Goal: Task Accomplishment & Management: Complete application form

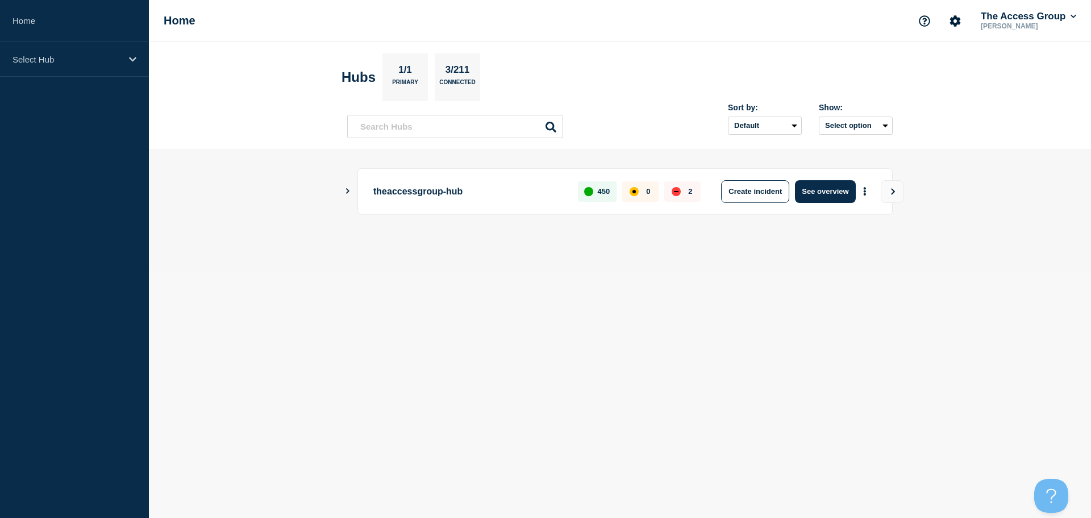
drag, startPoint x: 657, startPoint y: 309, endPoint x: 703, endPoint y: 293, distance: 48.9
click at [657, 308] on body "Home Select Hub Home The Access Group [PERSON_NAME] Hubs 1/1 Primary 3/211 Conn…" at bounding box center [545, 259] width 1091 height 518
click at [345, 190] on icon "Show Connected Hubs" at bounding box center [347, 191] width 7 height 6
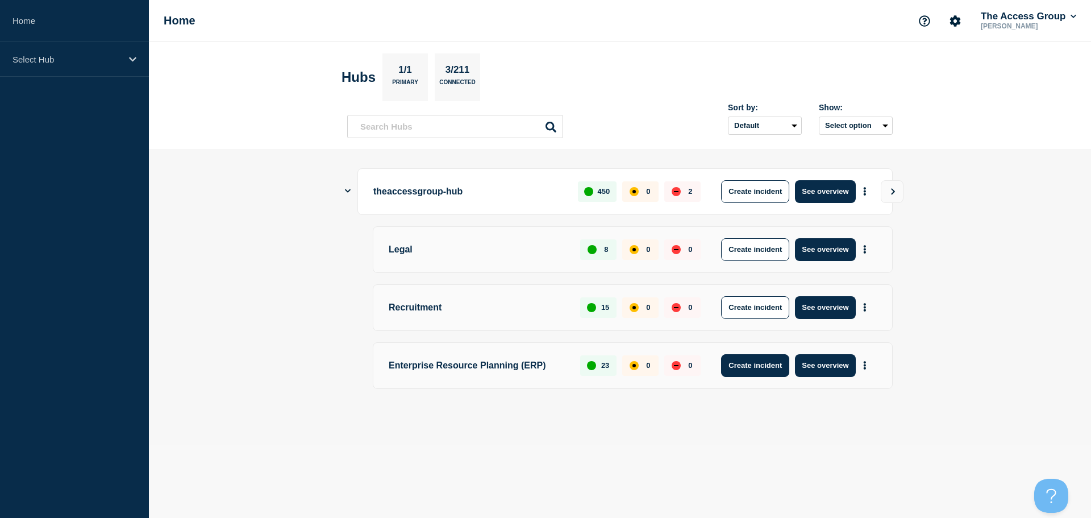
click at [750, 364] on button "Create incident" at bounding box center [755, 365] width 68 height 23
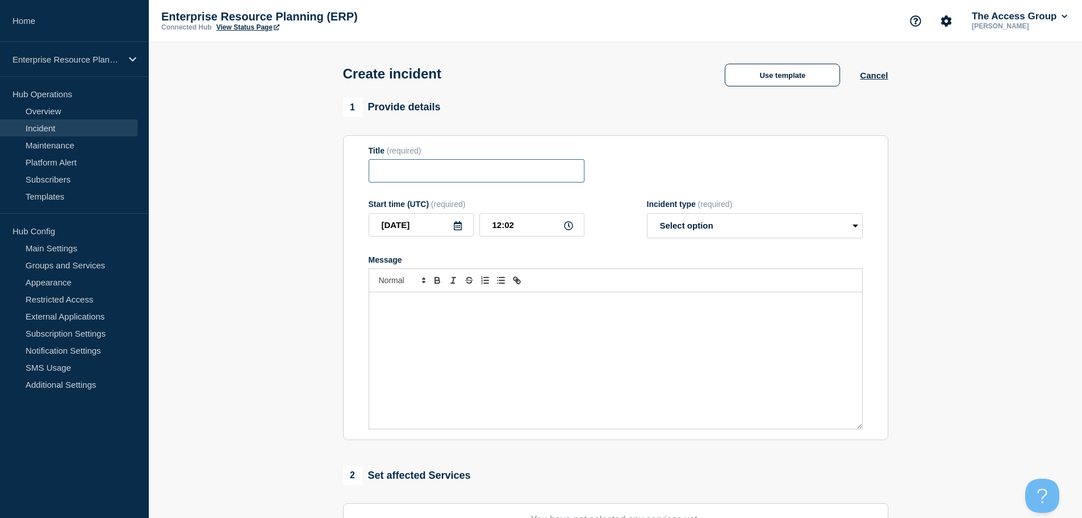
click at [443, 176] on input "Title" at bounding box center [477, 170] width 216 height 23
type input "H"
type input "Unable to log in to your pro"
click at [788, 72] on button "Use template" at bounding box center [782, 75] width 115 height 23
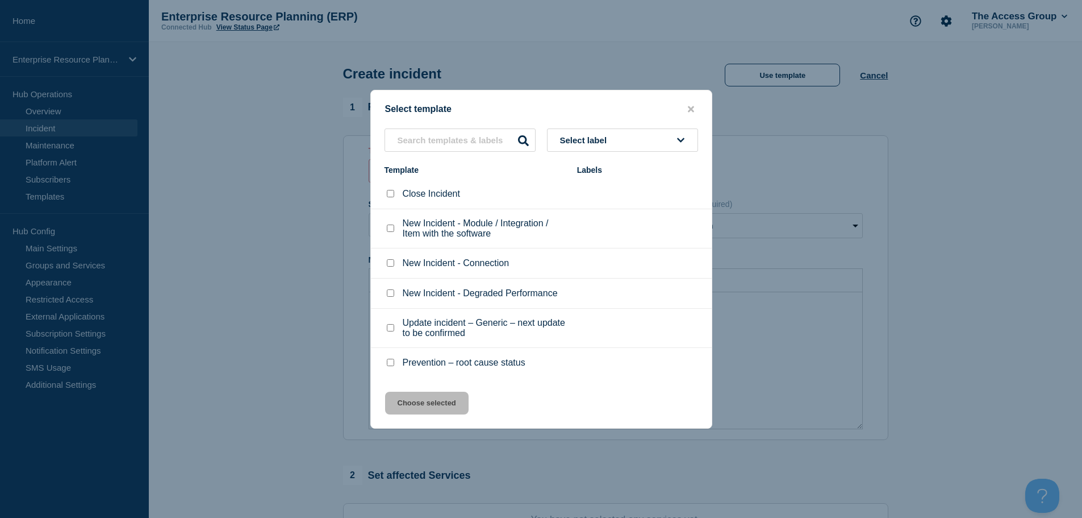
click at [391, 231] on input "New Incident - Module / Integration / Item with the software checkbox" at bounding box center [390, 227] width 7 height 7
checkbox input "true"
click at [393, 265] on input "New Incident - Connection checkbox" at bounding box center [390, 262] width 7 height 7
checkbox input "true"
checkbox input "false"
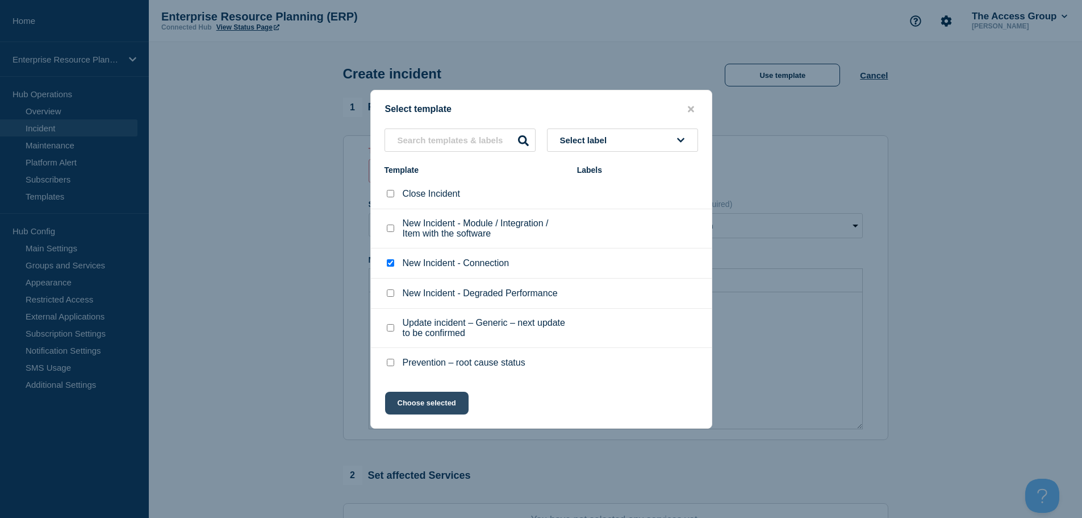
drag, startPoint x: 447, startPoint y: 399, endPoint x: 462, endPoint y: 395, distance: 15.3
click at [447, 400] on button "Choose selected" at bounding box center [427, 402] width 84 height 23
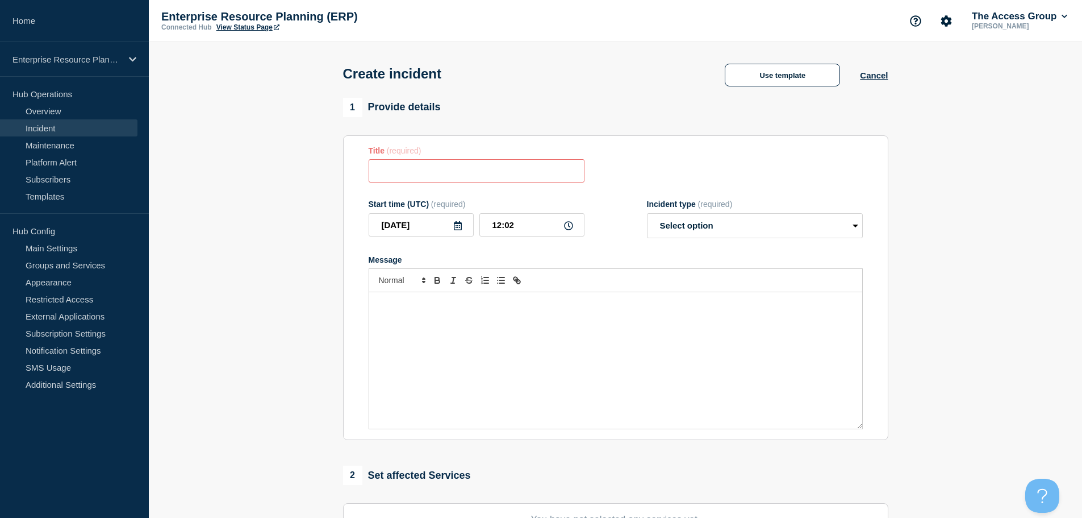
type input "New Incident - Connection"
select select "identified"
radio input "false"
radio input "true"
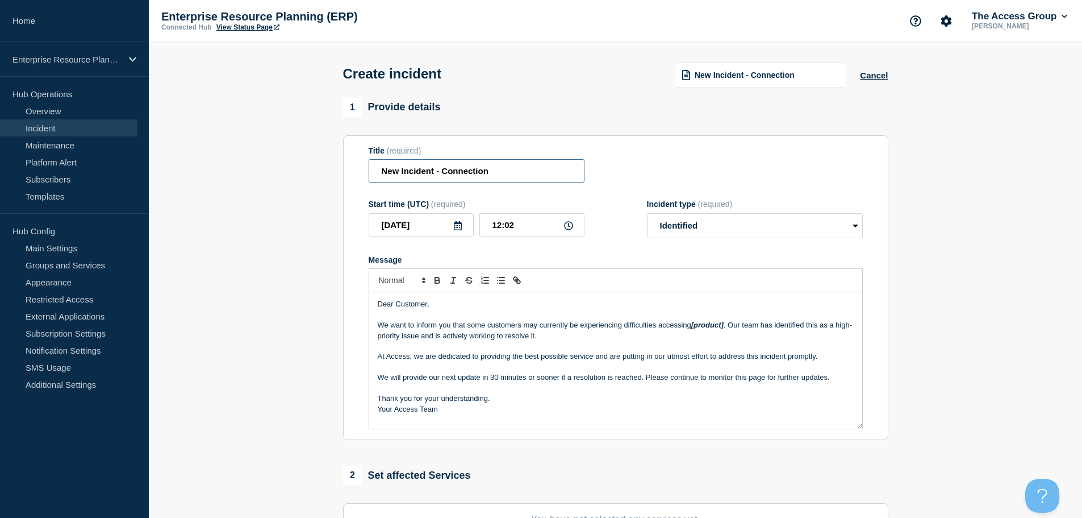
click at [511, 172] on input "New Incident - Connection" at bounding box center [477, 170] width 216 height 23
drag, startPoint x: 495, startPoint y: 175, endPoint x: 441, endPoint y: 176, distance: 54.0
click at [441, 176] on input "New Incident - Connection" at bounding box center [477, 170] width 216 height 23
type input "New Incident - Logging in issues"
click at [727, 221] on select "Select option Investigating Identified Monitoring" at bounding box center [755, 225] width 216 height 25
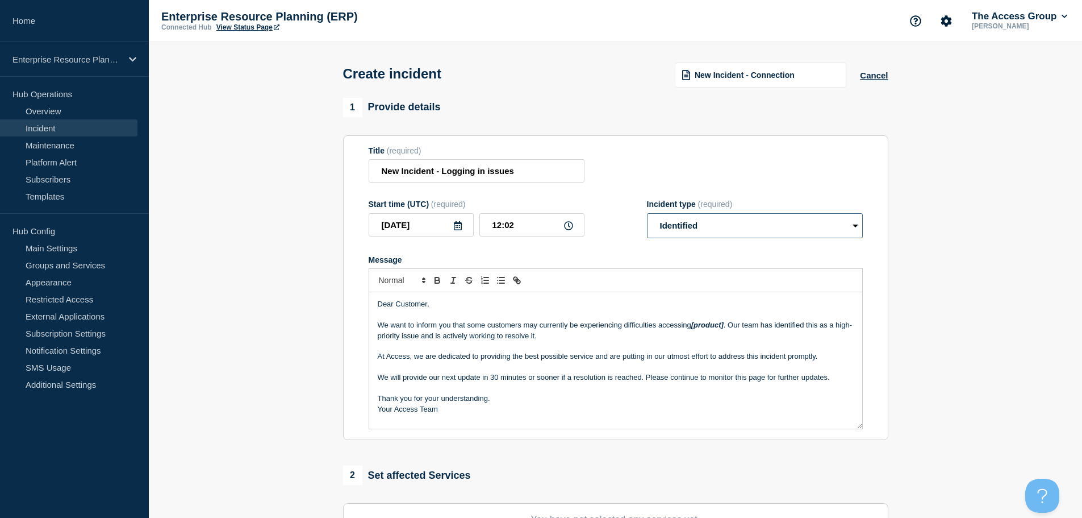
select select "investigating"
click at [647, 215] on select "Select option Investigating Identified Monitoring" at bounding box center [755, 225] width 216 height 25
click at [465, 348] on p "Message" at bounding box center [616, 346] width 476 height 10
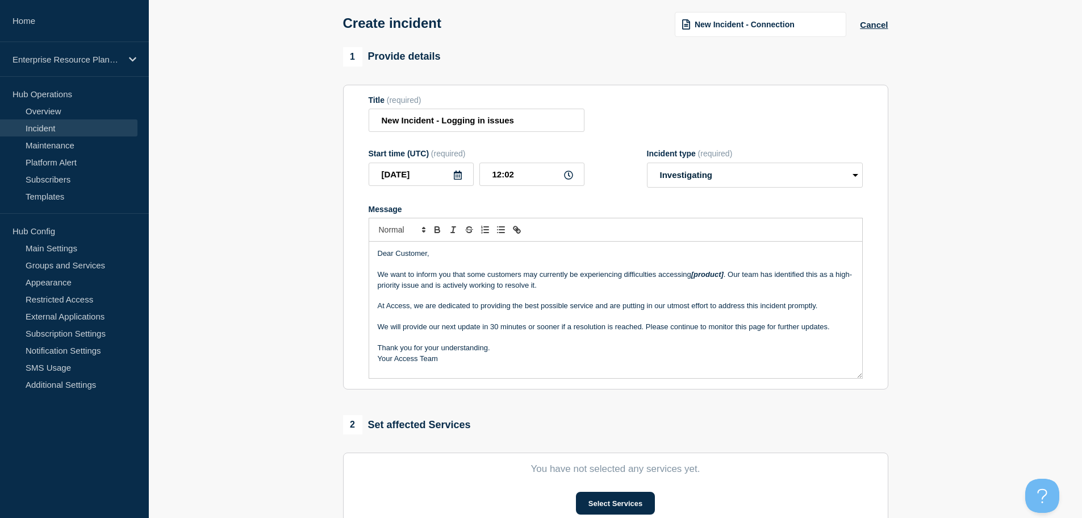
scroll to position [57, 0]
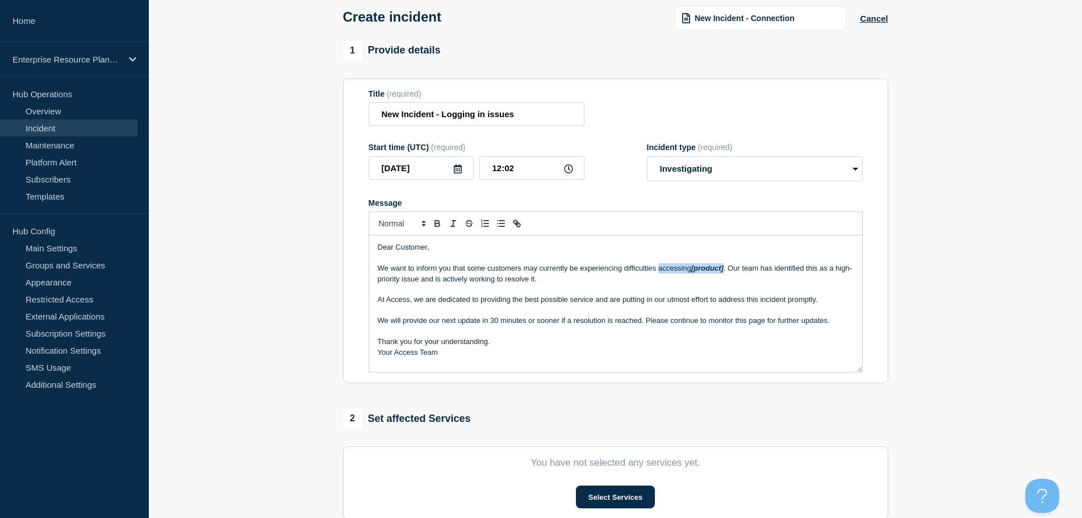
drag, startPoint x: 721, startPoint y: 270, endPoint x: 660, endPoint y: 275, distance: 61.0
click at [660, 275] on p "We want to inform you that some customers may currently be experiencing difficu…" at bounding box center [616, 273] width 476 height 21
drag, startPoint x: 642, startPoint y: 320, endPoint x: 483, endPoint y: 323, distance: 159.1
click at [483, 323] on p "We will provide our next update in 30 minutes or sooner if a resolution is reac…" at bounding box center [616, 320] width 476 height 10
click at [527, 345] on p "Thank you for your understanding." at bounding box center [616, 341] width 476 height 10
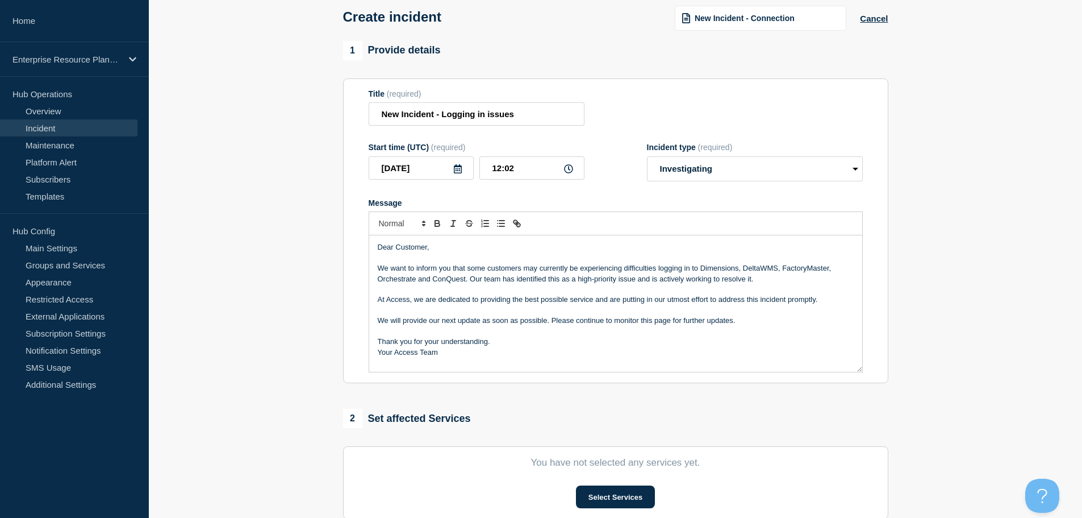
click at [489, 357] on p "Your Access Team" at bounding box center [616, 352] width 476 height 10
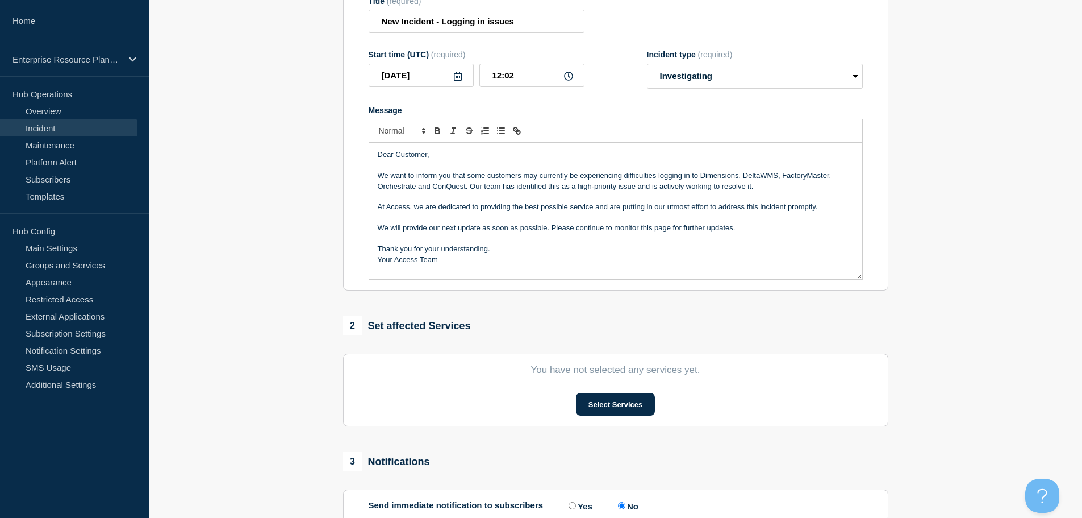
scroll to position [227, 0]
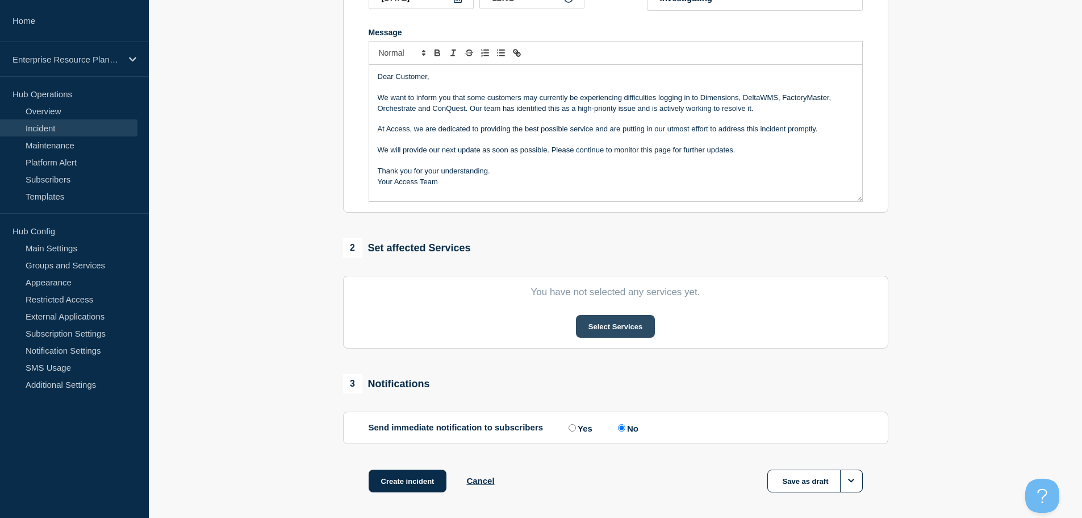
click at [627, 333] on button "Select Services" at bounding box center [615, 326] width 79 height 23
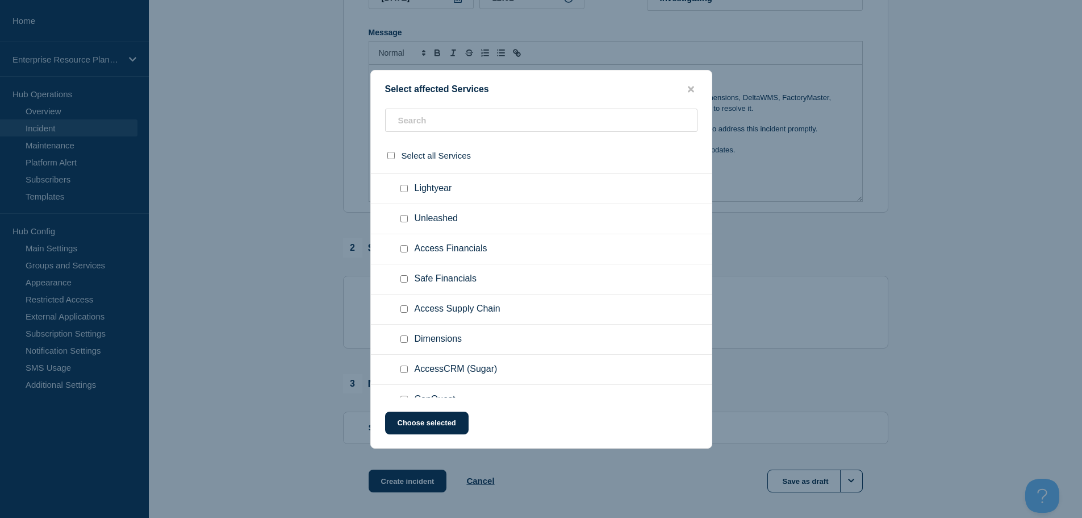
scroll to position [114, 0]
drag, startPoint x: 399, startPoint y: 285, endPoint x: 407, endPoint y: 282, distance: 8.3
click at [402, 283] on div at bounding box center [406, 282] width 16 height 11
click at [407, 282] on input "Dimensions checkbox" at bounding box center [404, 281] width 7 height 7
checkbox input "true"
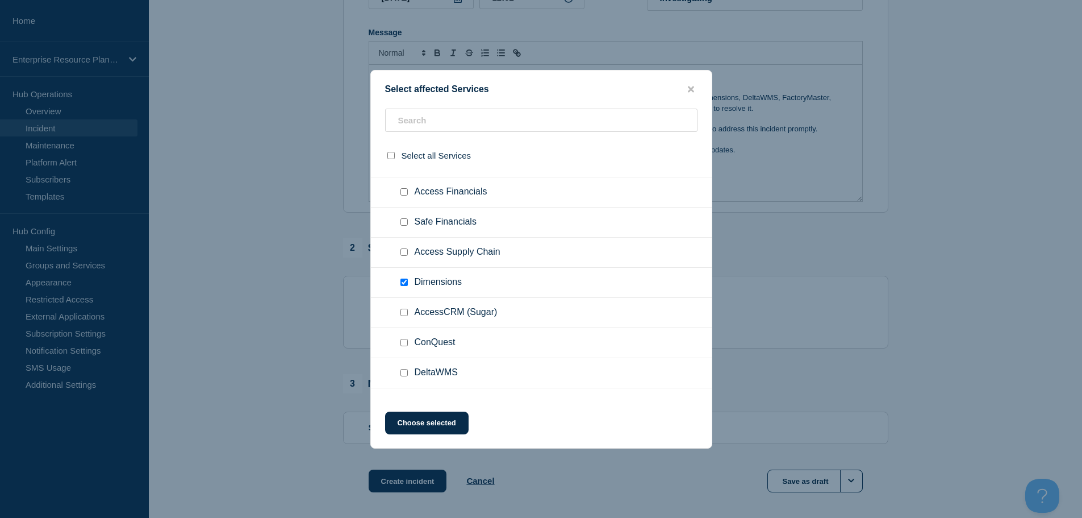
scroll to position [170, 0]
click at [399, 289] on div at bounding box center [406, 285] width 16 height 11
click at [404, 289] on input "ConQuest checkbox" at bounding box center [404, 285] width 7 height 7
checkbox input "true"
click at [402, 316] on input "DeltaWMS checkbox" at bounding box center [404, 315] width 7 height 7
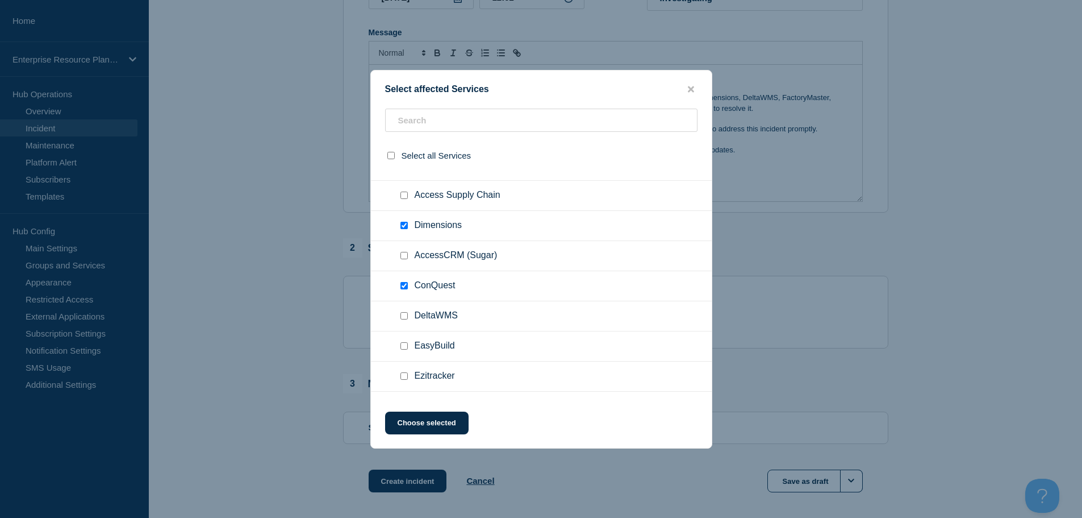
checkbox input "true"
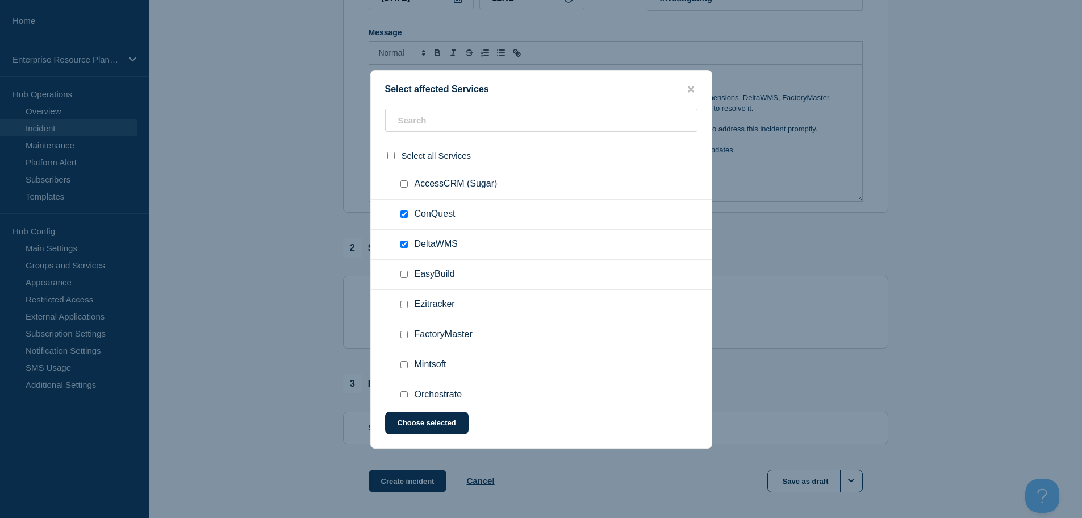
scroll to position [284, 0]
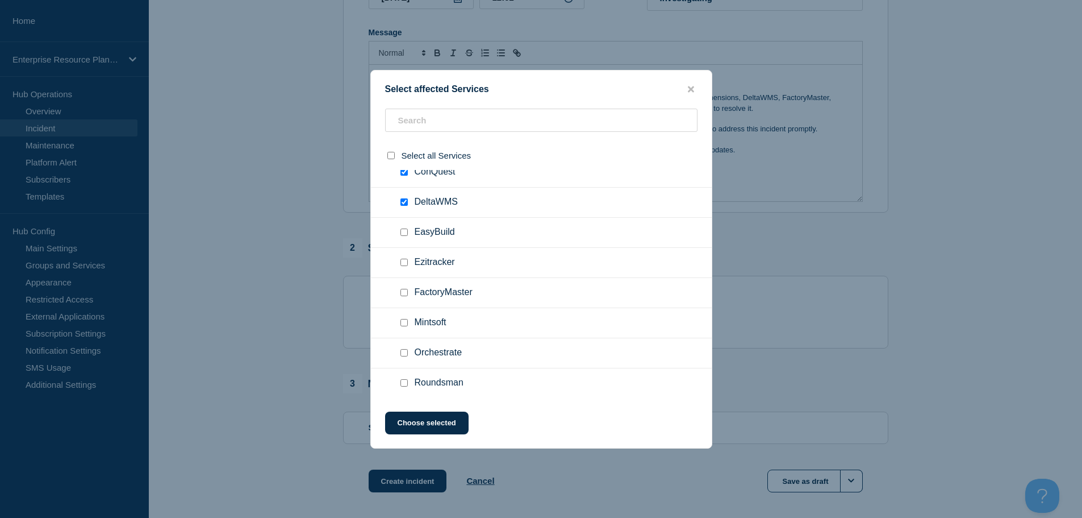
click at [401, 290] on input "FactoryMaster checkbox" at bounding box center [404, 292] width 7 height 7
checkbox input "true"
click at [405, 351] on input "Orchestrate checkbox" at bounding box center [404, 352] width 7 height 7
checkbox input "true"
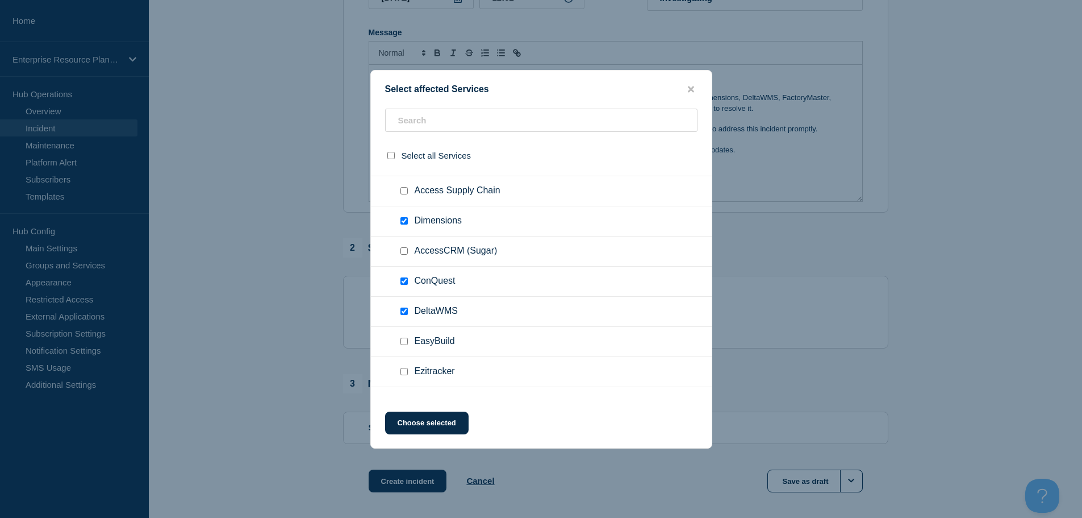
scroll to position [170, 0]
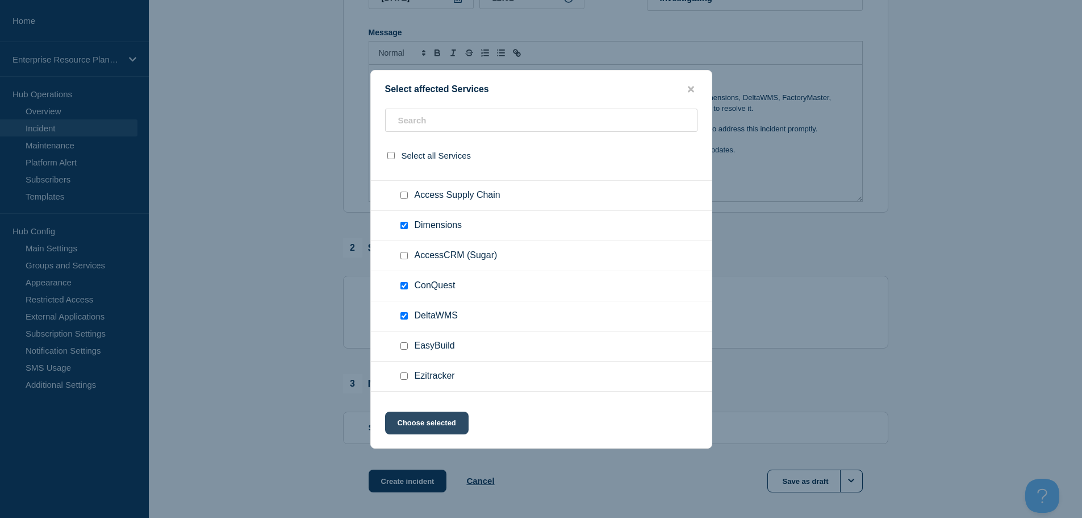
click at [441, 419] on button "Choose selected" at bounding box center [427, 422] width 84 height 23
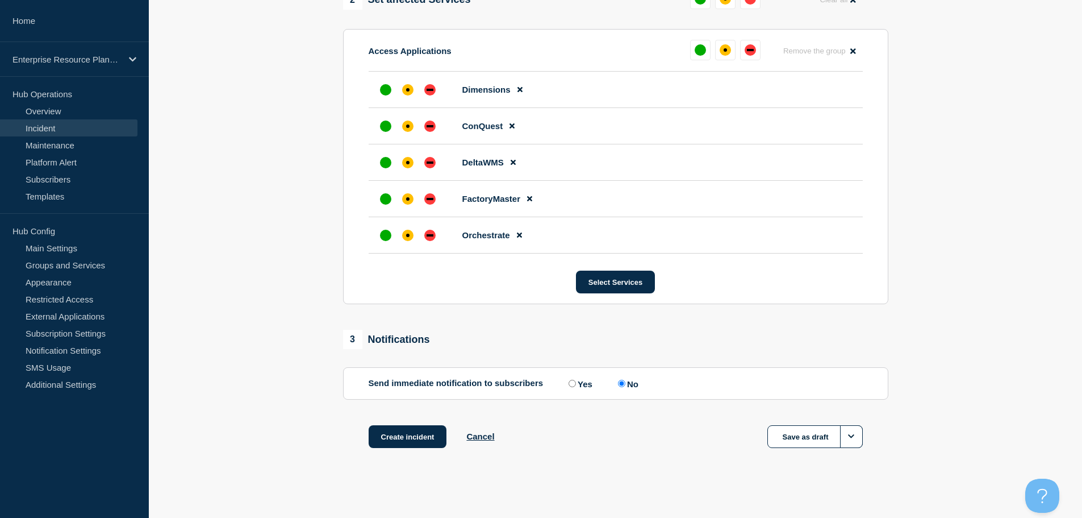
scroll to position [483, 0]
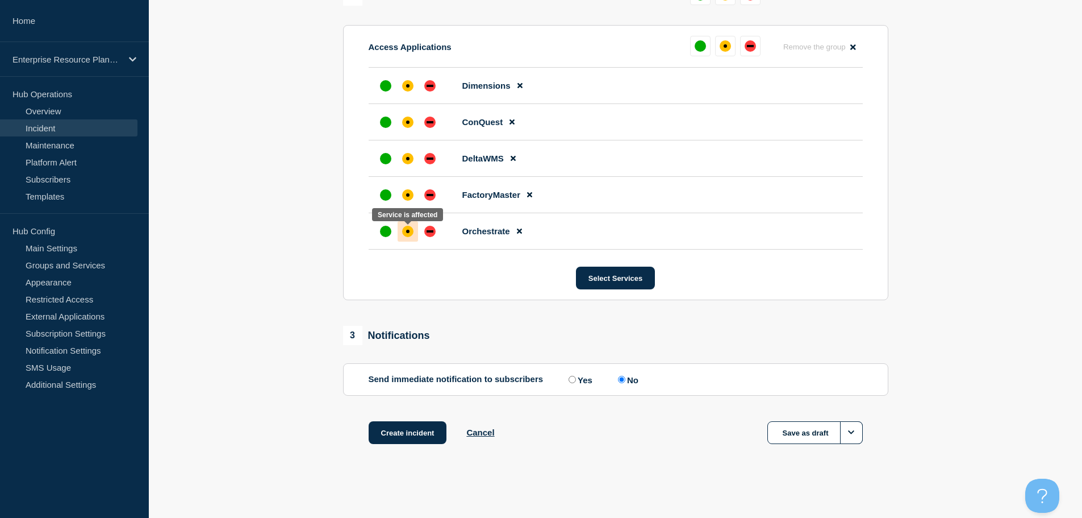
click at [409, 234] on div "affected" at bounding box center [407, 231] width 11 height 11
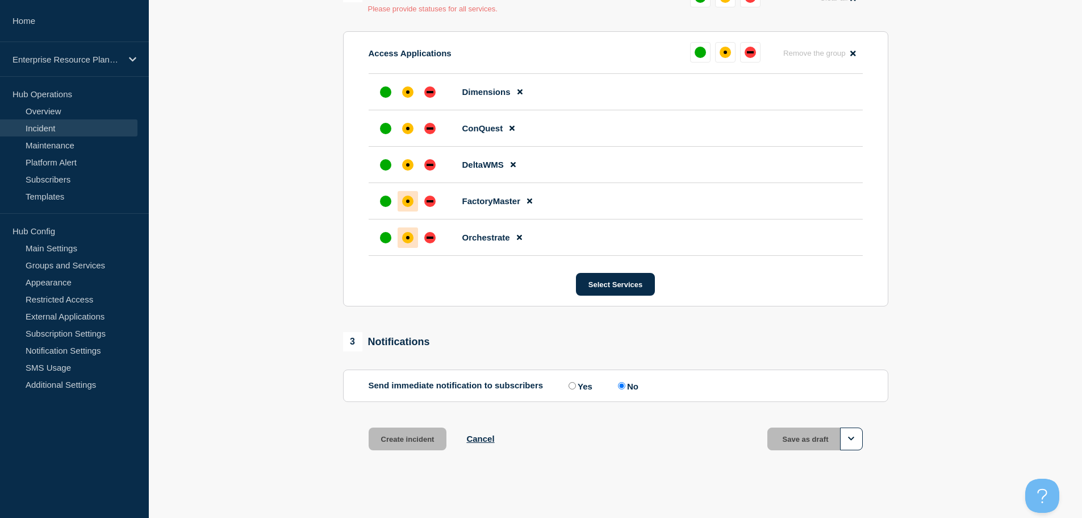
click at [408, 203] on div "affected" at bounding box center [407, 200] width 3 height 3
click at [410, 169] on div "affected" at bounding box center [407, 164] width 11 height 11
click at [407, 128] on div "affected" at bounding box center [407, 128] width 11 height 11
click at [408, 89] on div "affected" at bounding box center [407, 91] width 11 height 11
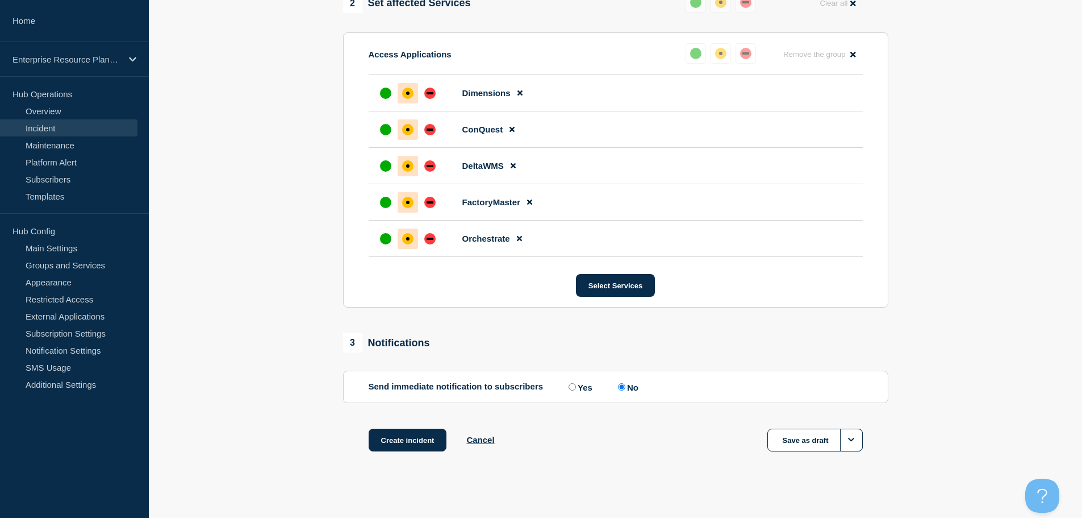
scroll to position [483, 0]
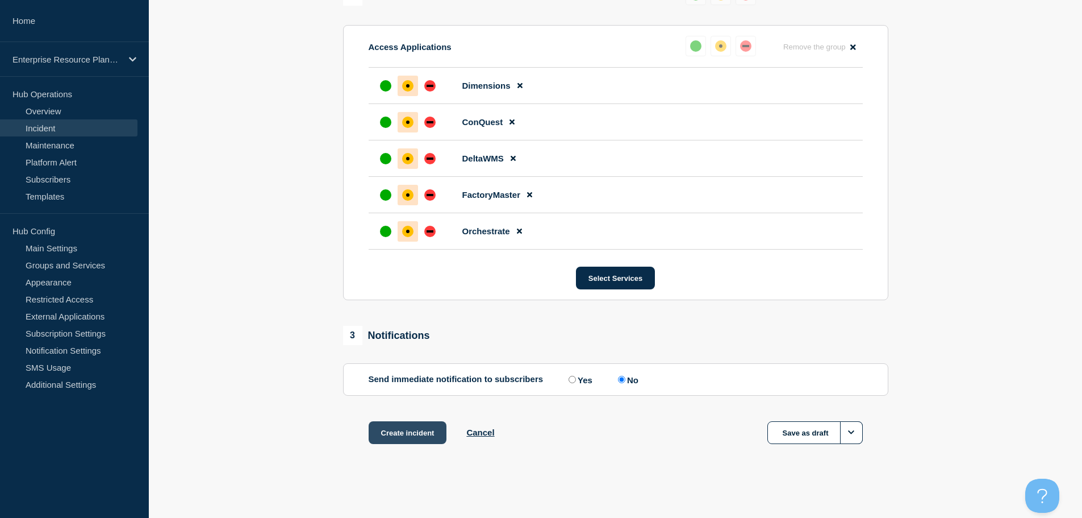
click at [408, 432] on button "Create incident" at bounding box center [408, 432] width 78 height 23
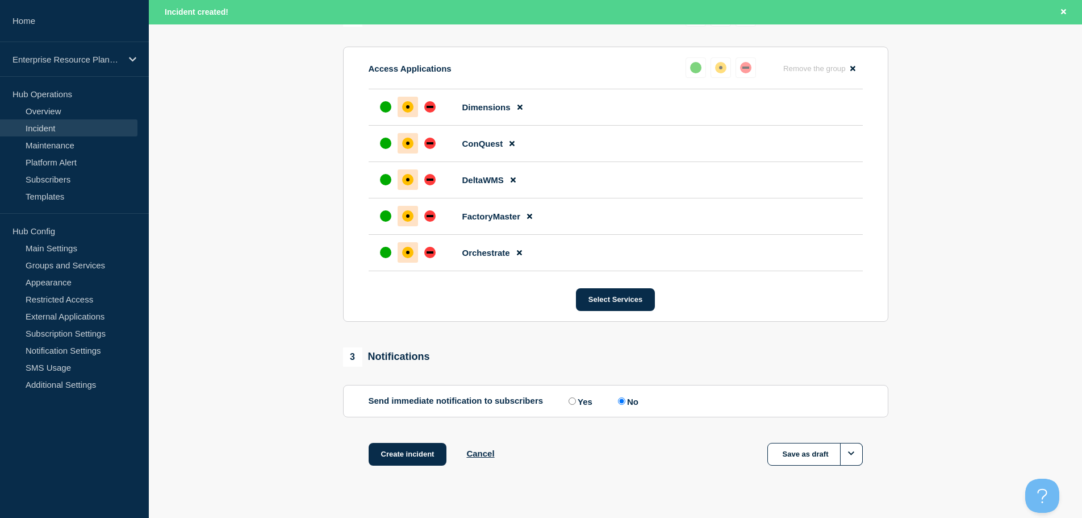
scroll to position [508, 0]
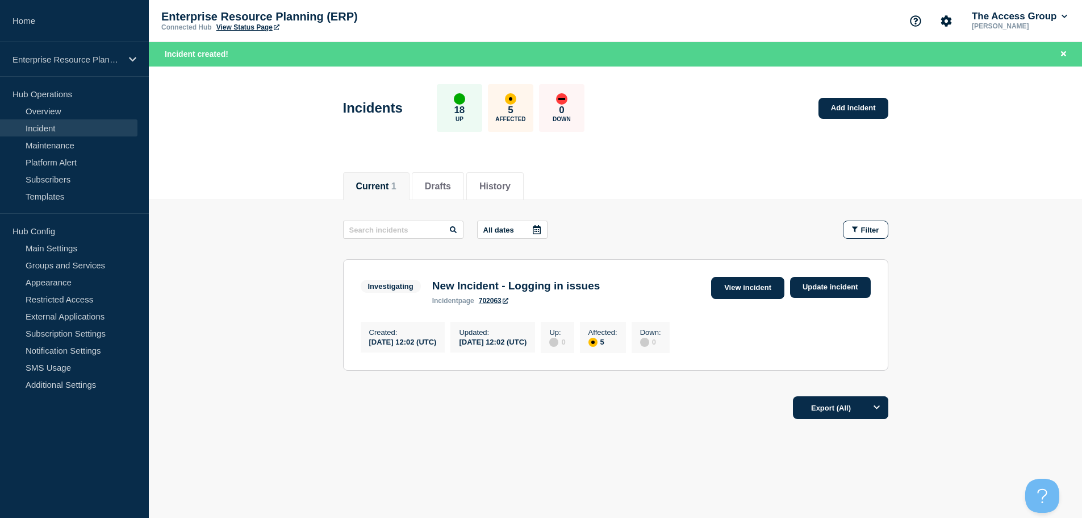
click at [771, 287] on link "View incident" at bounding box center [747, 288] width 73 height 22
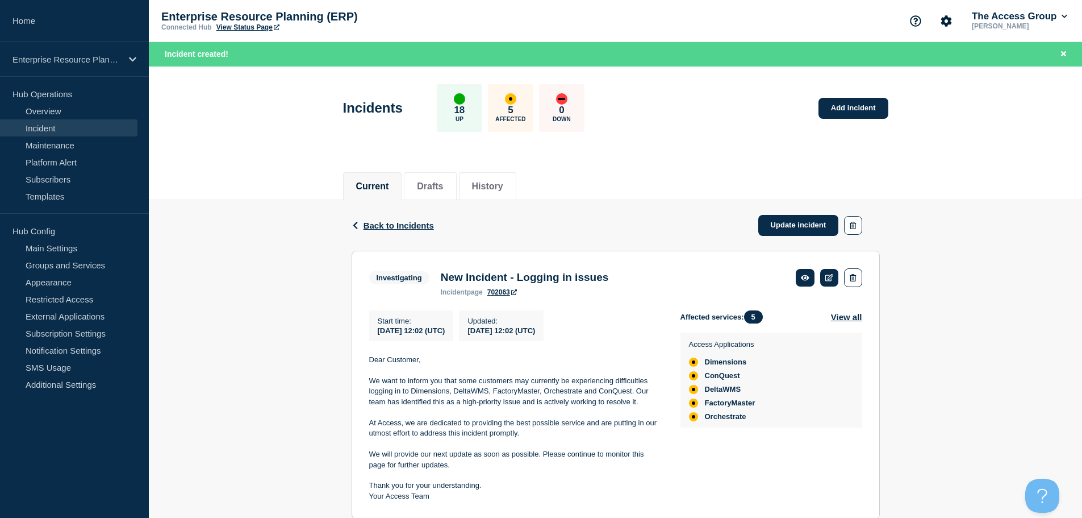
click at [920, 306] on div "Back Back to Incidents Update incident Investigating New Incident - Logging in …" at bounding box center [615, 368] width 933 height 336
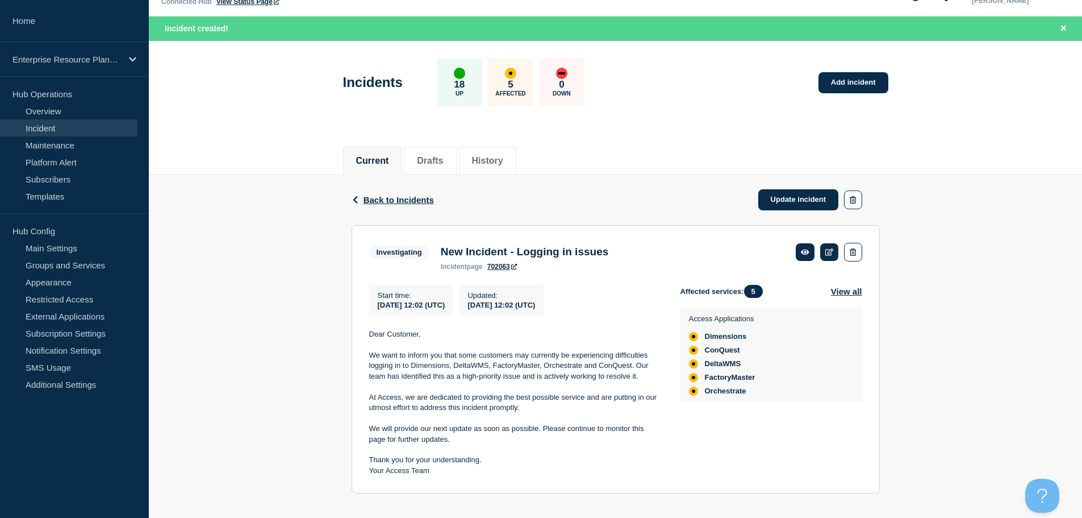
scroll to position [40, 0]
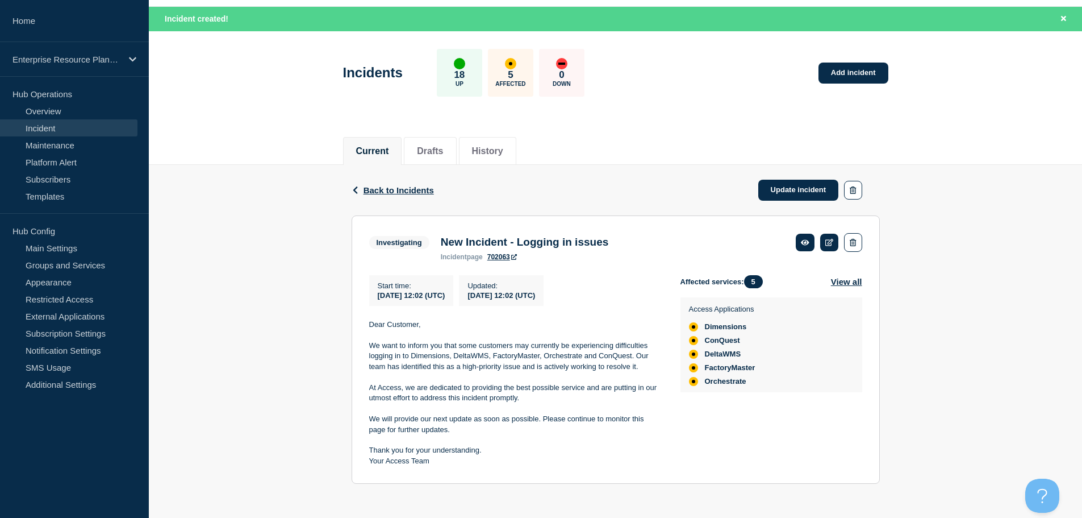
click at [288, 280] on div "Back Back to Incidents Update incident Investigating New Incident - Logging in …" at bounding box center [615, 333] width 933 height 336
click at [777, 182] on link "Update incident" at bounding box center [798, 190] width 81 height 21
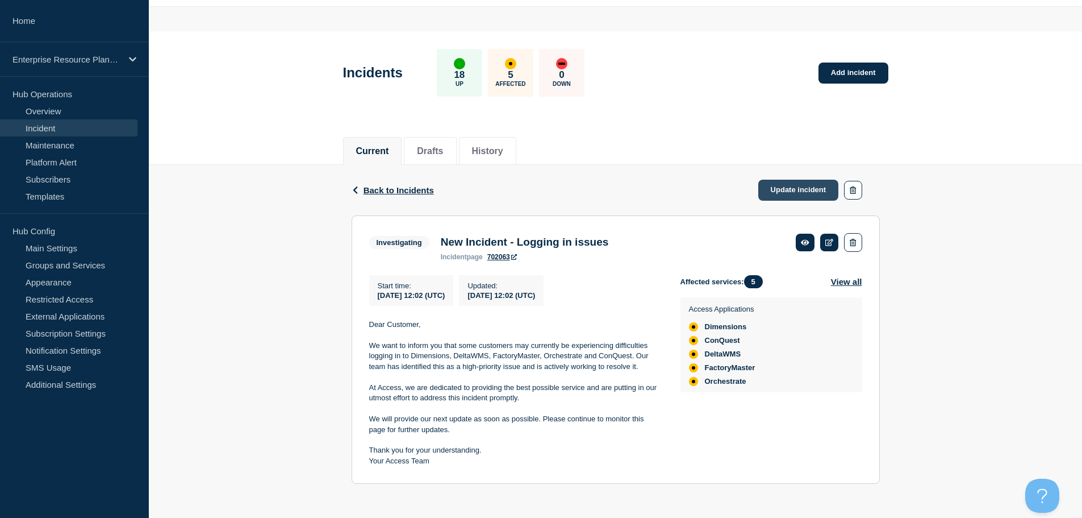
scroll to position [16, 0]
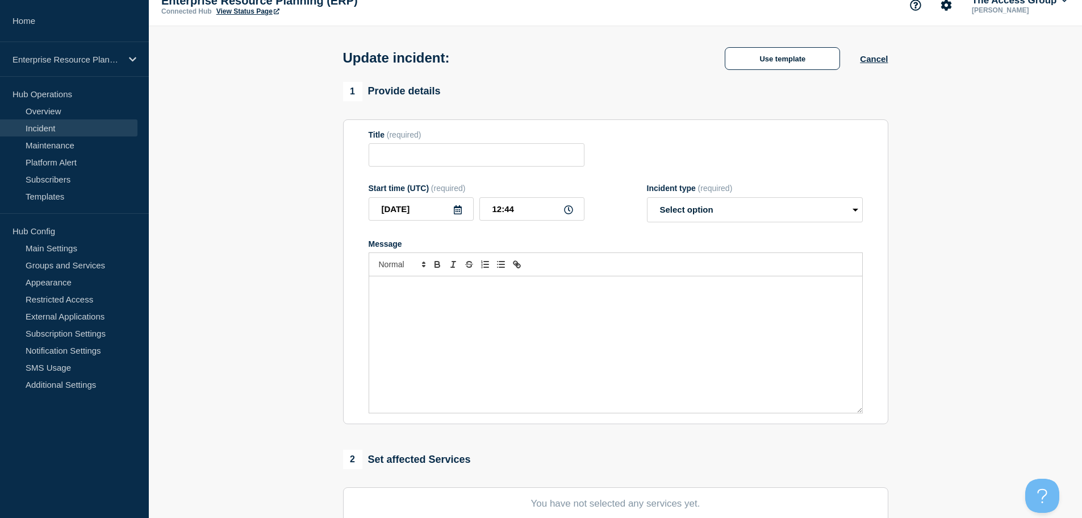
type input "New Incident - Logging in issues"
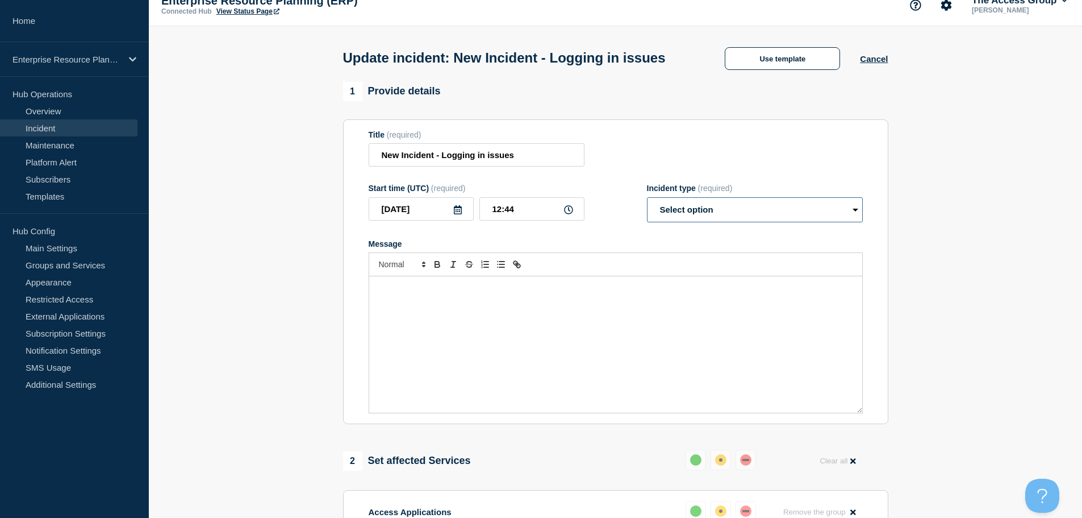
click at [705, 222] on select "Select option Investigating Identified Monitoring Resolved" at bounding box center [755, 209] width 216 height 25
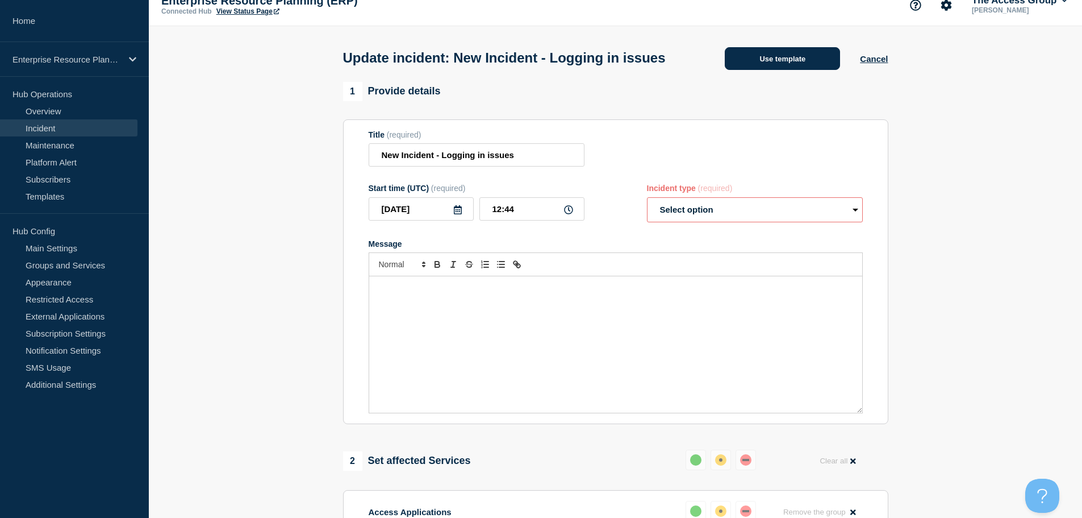
click at [787, 70] on button "Use template" at bounding box center [782, 58] width 115 height 23
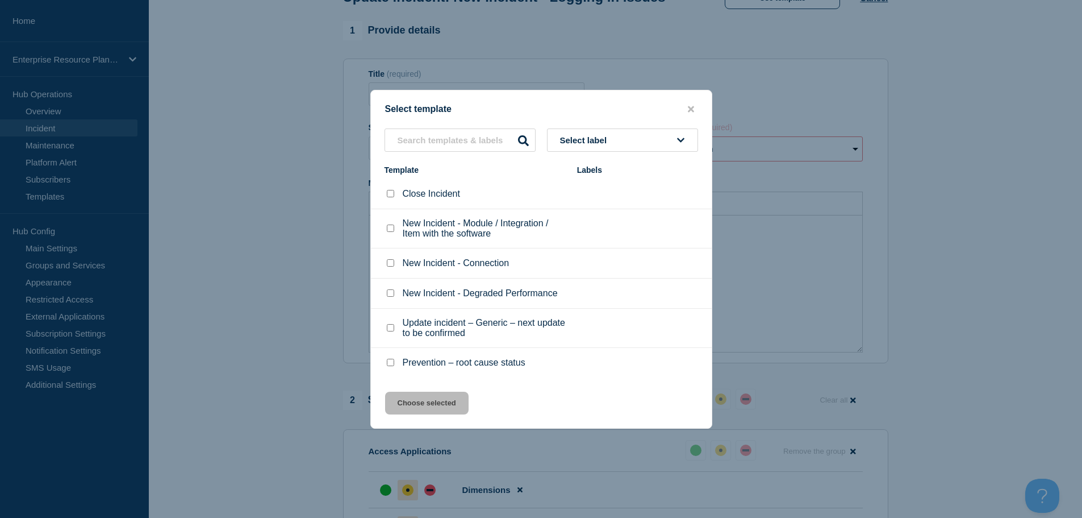
scroll to position [73, 0]
click at [385, 195] on div at bounding box center [390, 193] width 11 height 11
click at [390, 197] on input "Close Incident checkbox" at bounding box center [390, 193] width 7 height 7
checkbox input "true"
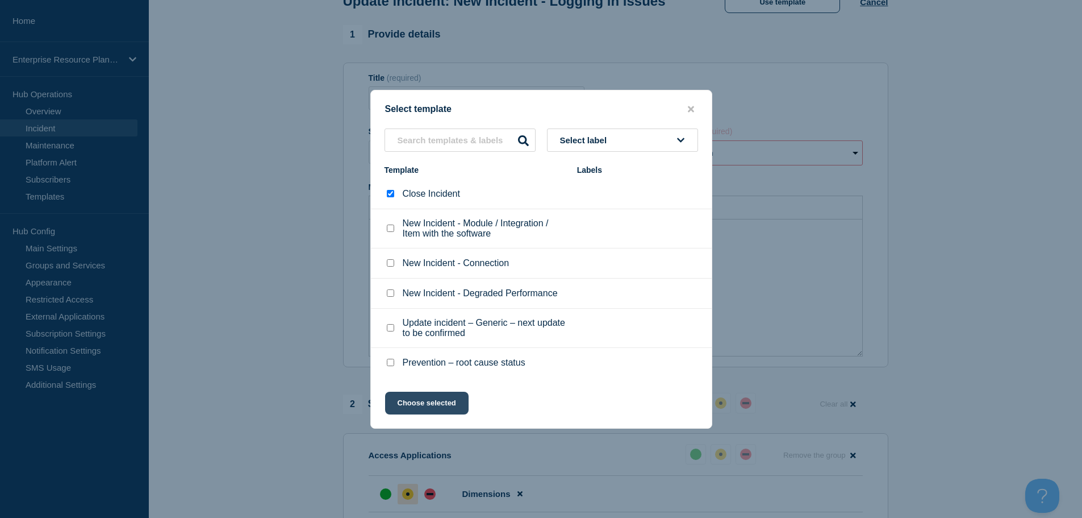
click at [443, 404] on button "Choose selected" at bounding box center [427, 402] width 84 height 23
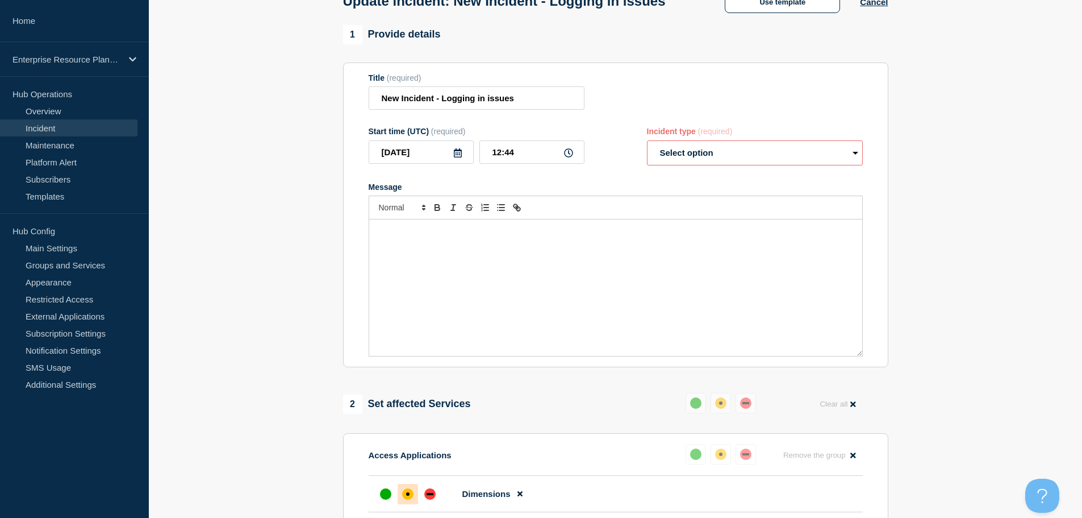
select select "resolved"
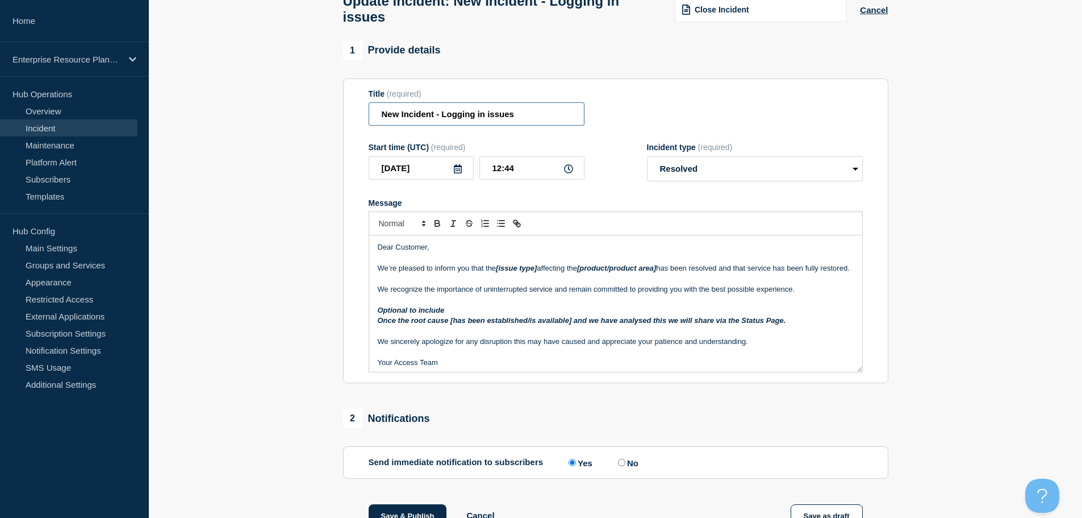
click at [534, 123] on input "New Incident - Logging in issues" at bounding box center [477, 113] width 216 height 23
drag, startPoint x: 533, startPoint y: 122, endPoint x: 381, endPoint y: 130, distance: 152.5
click at [381, 126] on input "New Incident - Logging in issues" at bounding box center [477, 113] width 216 height 23
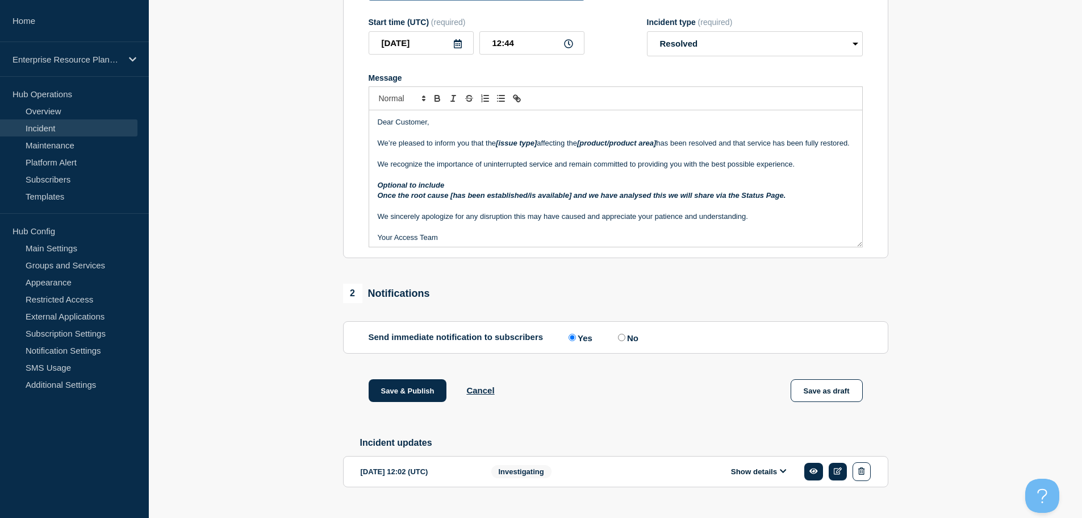
scroll to position [186, 0]
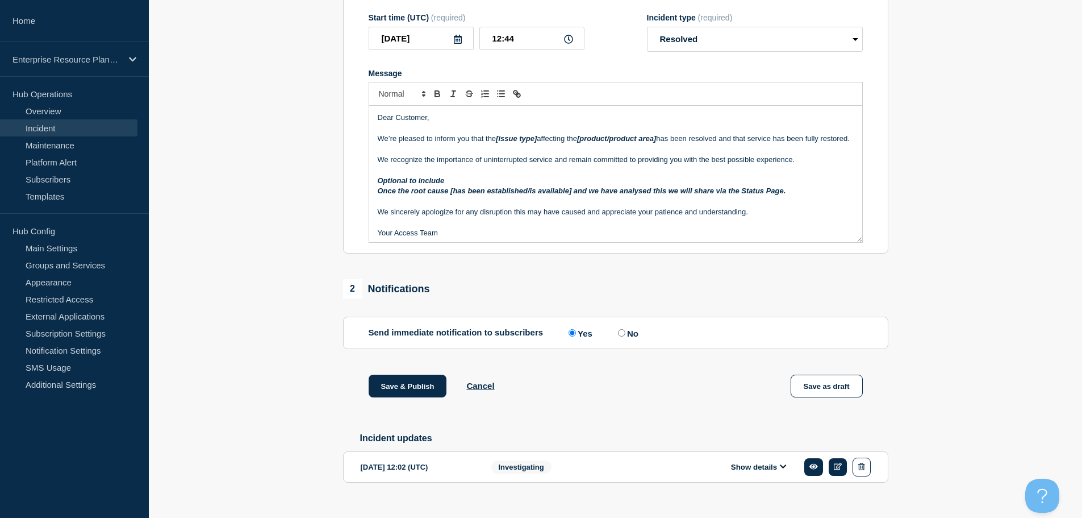
type input "Issue resolved - logging in"
click at [454, 144] on p "We’re pleased to inform you that the [issue type] affecting the [product/produc…" at bounding box center [616, 139] width 476 height 10
drag, startPoint x: 541, startPoint y: 160, endPoint x: 496, endPoint y: 161, distance: 44.9
click at [496, 144] on p "We’re pleased to inform you that the [issue type] affecting the [product/produc…" at bounding box center [616, 139] width 476 height 10
drag, startPoint x: 641, startPoint y: 158, endPoint x: 548, endPoint y: 160, distance: 93.2
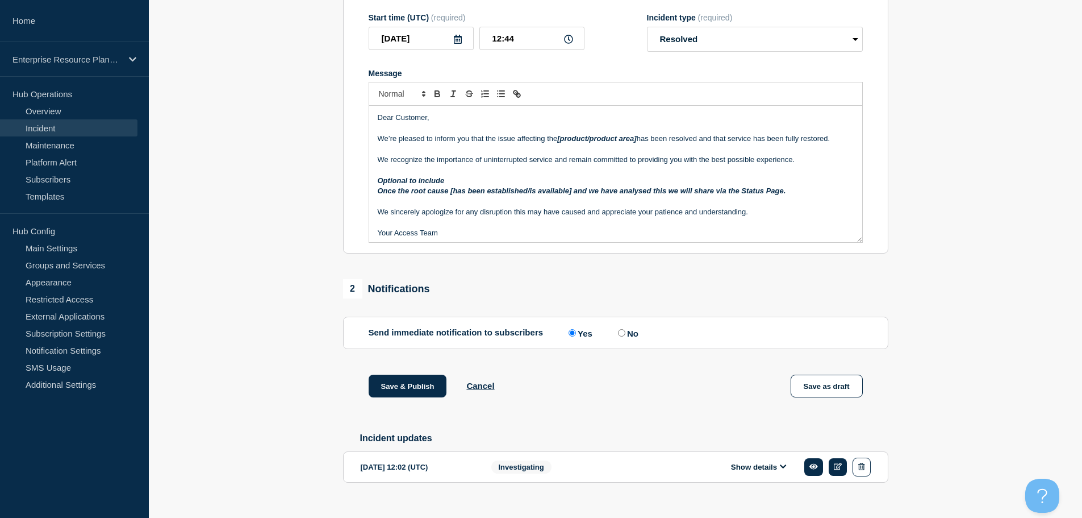
click at [548, 144] on p "We’re pleased to inform you that the issue affecting the [product/product area]…" at bounding box center [616, 139] width 476 height 10
click at [414, 165] on p "We recognize the importance of uninterrupted service and remain committed to pr…" at bounding box center [616, 160] width 476 height 10
click at [487, 195] on em "Once the root cause [has been established/is available] and we have analysed th…" at bounding box center [582, 190] width 408 height 9
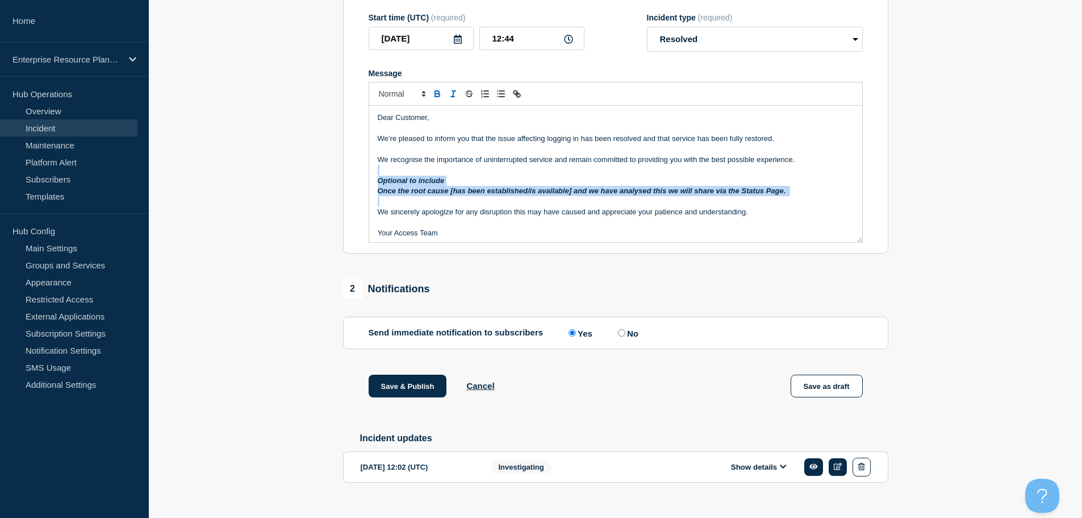
drag, startPoint x: 379, startPoint y: 233, endPoint x: 368, endPoint y: 197, distance: 38.1
click at [369, 195] on div "Dear Customer, We’re pleased to inform you that the issue affecting logging in …" at bounding box center [616, 174] width 494 height 137
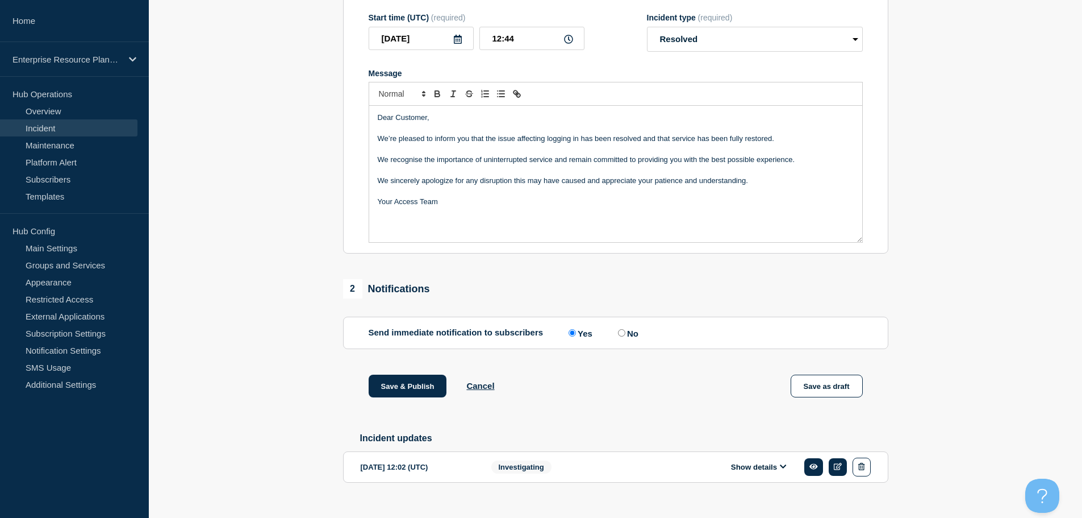
click at [447, 186] on p "We sincerely apologize for any disruption this may have caused and appreciate y…" at bounding box center [616, 181] width 476 height 10
click at [525, 207] on p "Your Access Team" at bounding box center [616, 202] width 476 height 10
click at [426, 196] on p "Message" at bounding box center [616, 191] width 476 height 10
copy div "Dear Customer, We’re pleased to inform you that the issue affecting logging in …"
click at [647, 294] on div "1 Provide details Title (required) Issue resolved - logging in Start time (UTC)…" at bounding box center [615, 214] width 558 height 607
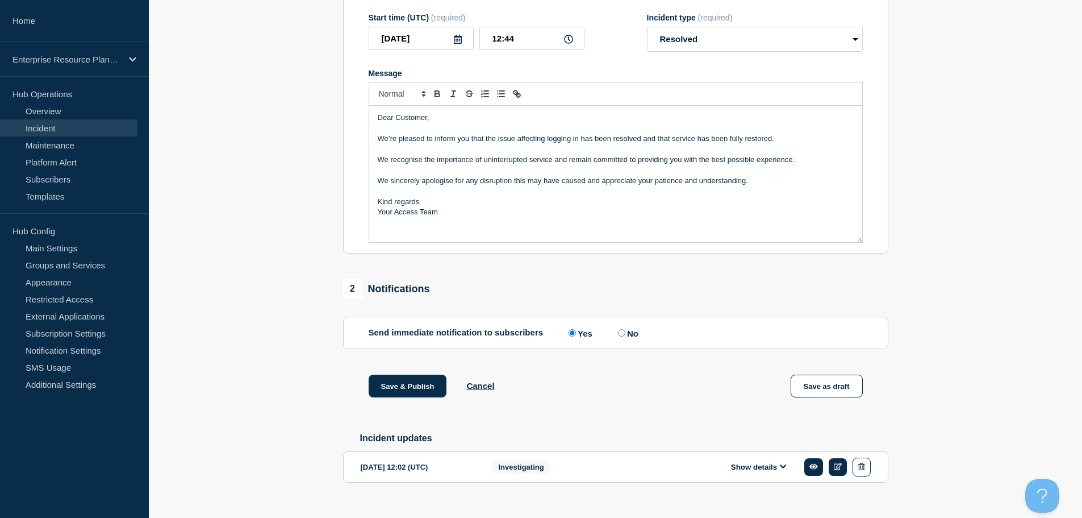
click at [630, 338] on label "No" at bounding box center [626, 332] width 23 height 11
click at [625, 336] on input "No" at bounding box center [621, 332] width 7 height 7
radio input "true"
click at [579, 338] on label "Yes" at bounding box center [579, 332] width 27 height 11
click at [576, 336] on input "Yes" at bounding box center [572, 332] width 7 height 7
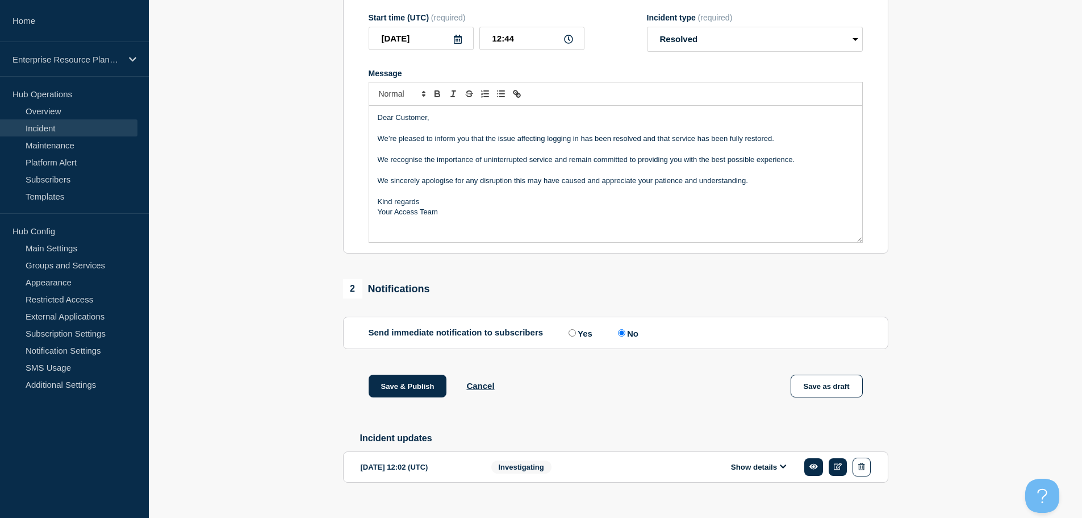
radio input "true"
radio input "false"
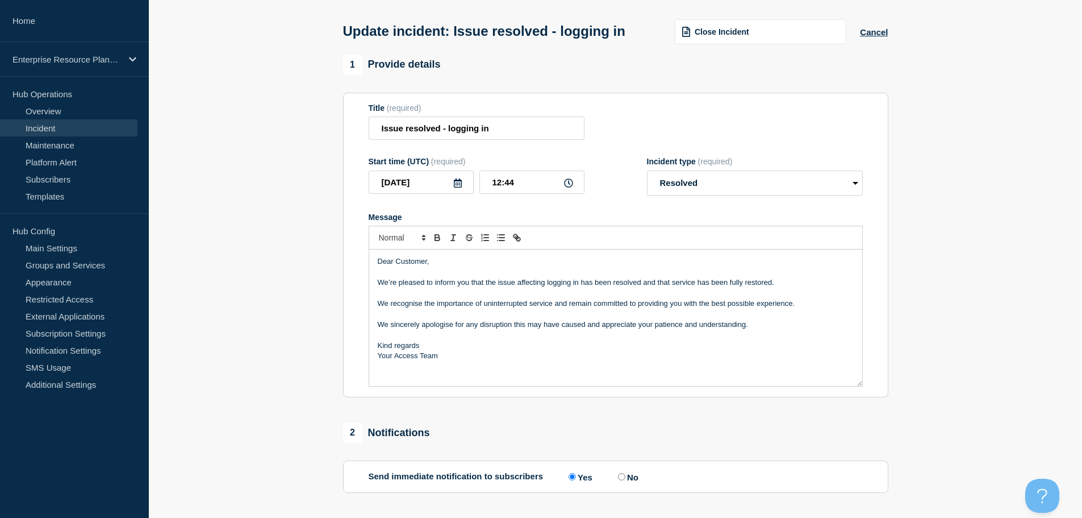
scroll to position [228, 0]
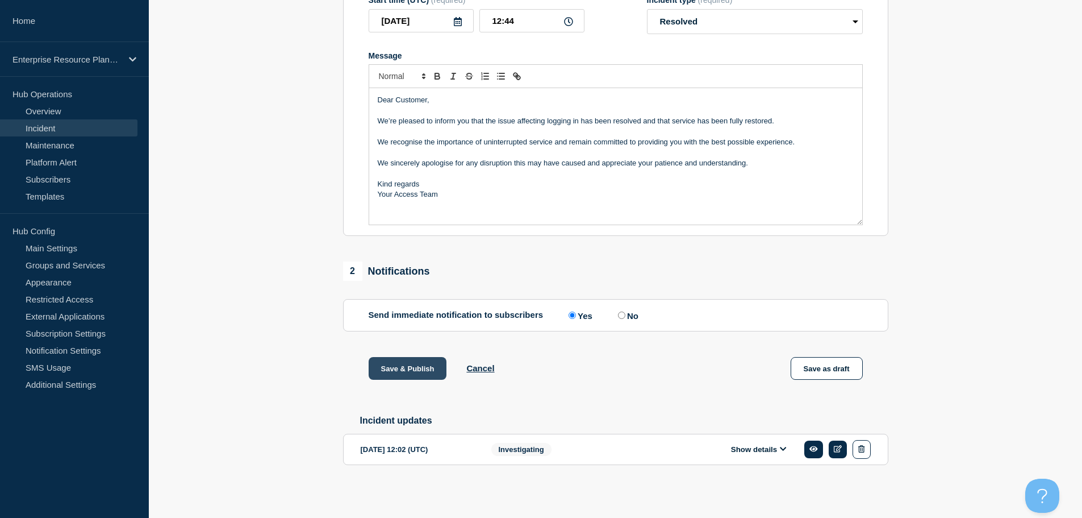
click at [406, 363] on button "Save & Publish" at bounding box center [408, 368] width 78 height 23
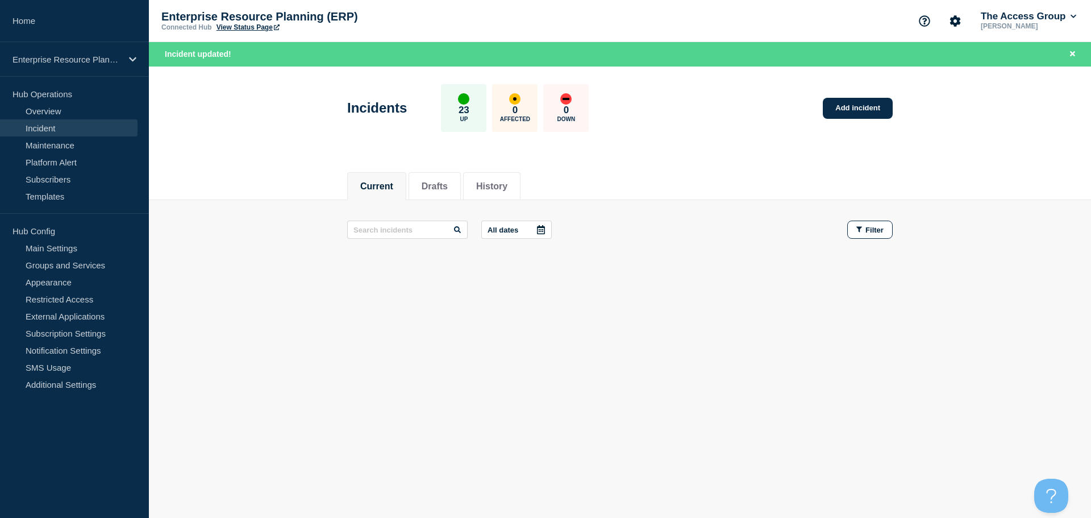
click at [709, 371] on body "Home Enterprise Resource Planning (ERP) Hub Operations Overview Incident Mainte…" at bounding box center [545, 259] width 1091 height 518
